Goal: Task Accomplishment & Management: Manage account settings

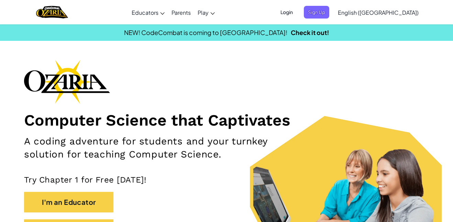
click at [297, 14] on span "Login" at bounding box center [286, 12] width 21 height 13
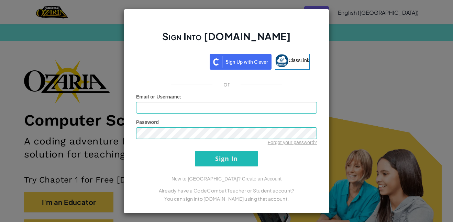
click at [382, 57] on div "Sign Into [DOMAIN_NAME] ClassLink or Unknown Error Email or Username : Password…" at bounding box center [226, 111] width 453 height 222
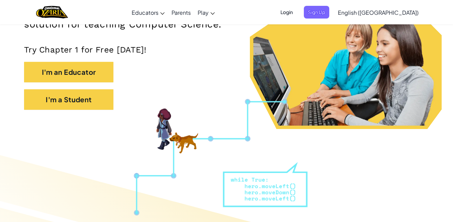
scroll to position [132, 0]
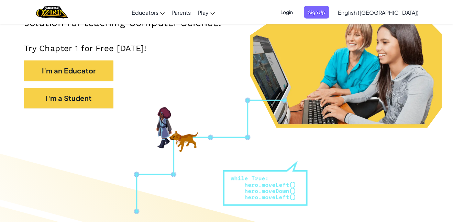
click at [297, 11] on span "Login" at bounding box center [286, 12] width 21 height 13
